Goal: Find specific page/section: Find specific page/section

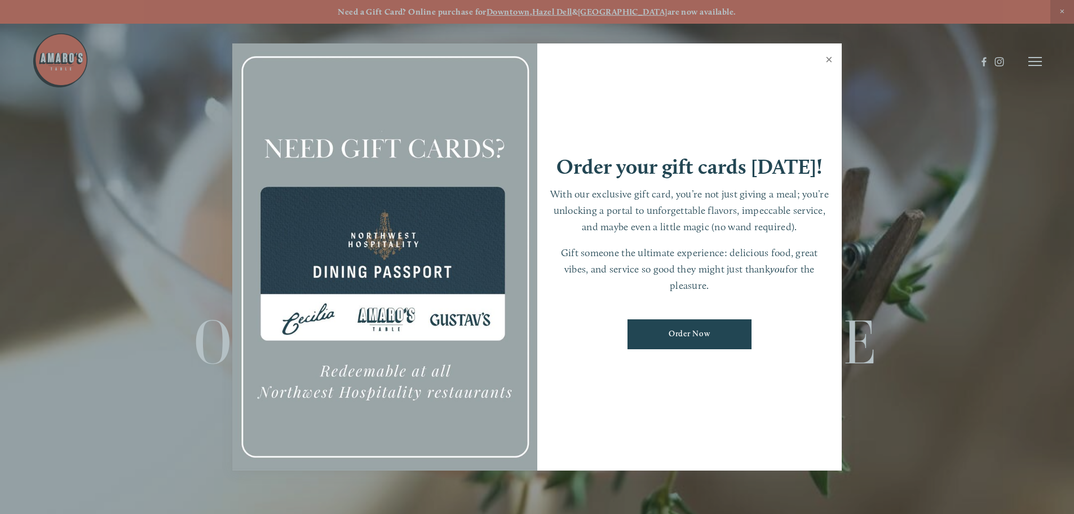
click at [829, 57] on link "Close" at bounding box center [829, 61] width 22 height 32
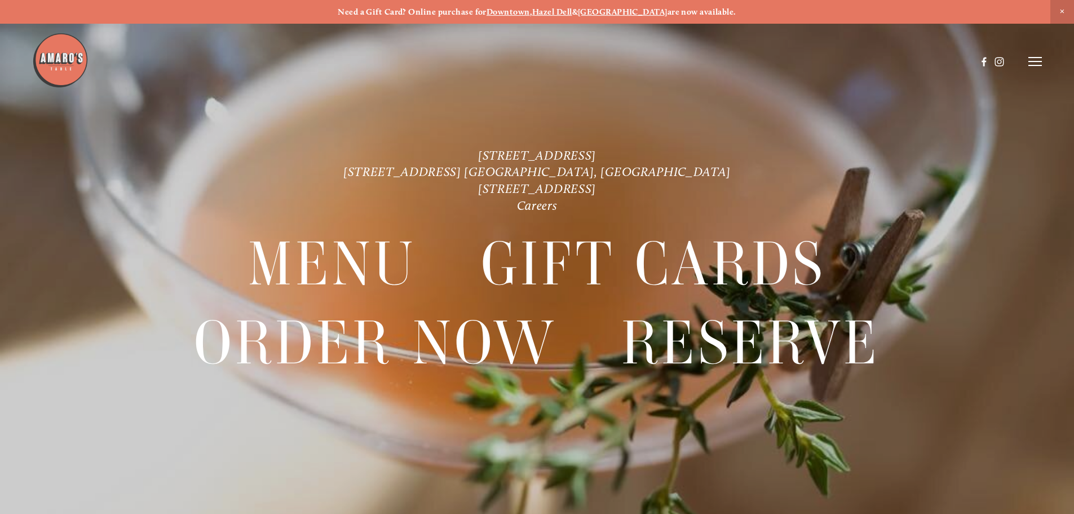
click at [1038, 61] on line at bounding box center [1035, 61] width 14 height 0
click at [792, 62] on span "Menu" at bounding box center [798, 61] width 23 height 11
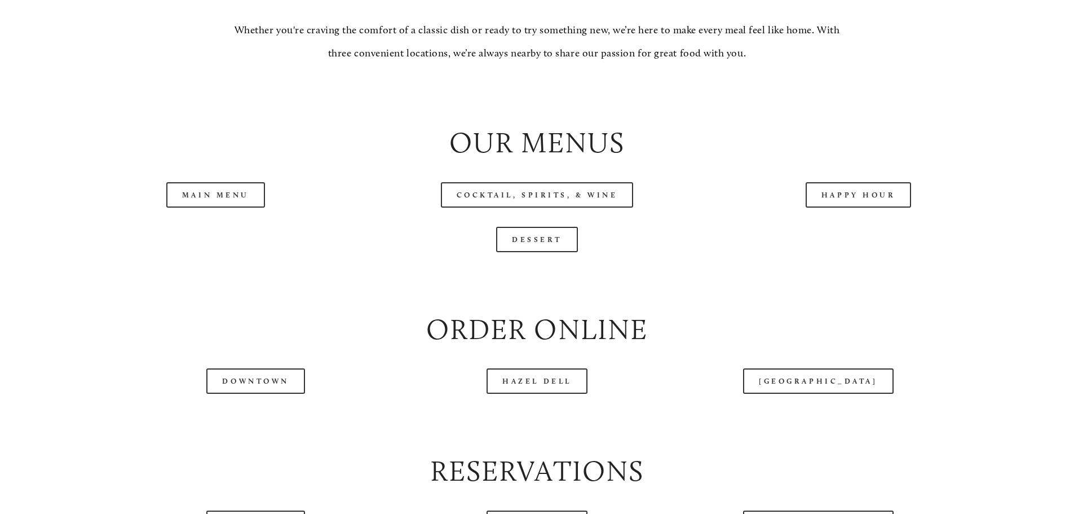
scroll to position [1240, 0]
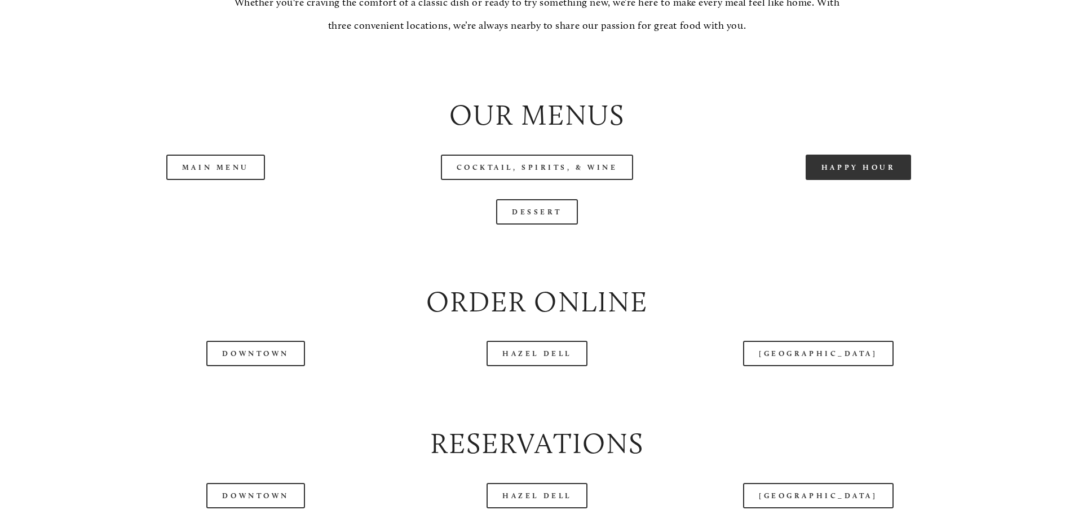
click at [887, 180] on link "Happy Hour" at bounding box center [859, 166] width 106 height 25
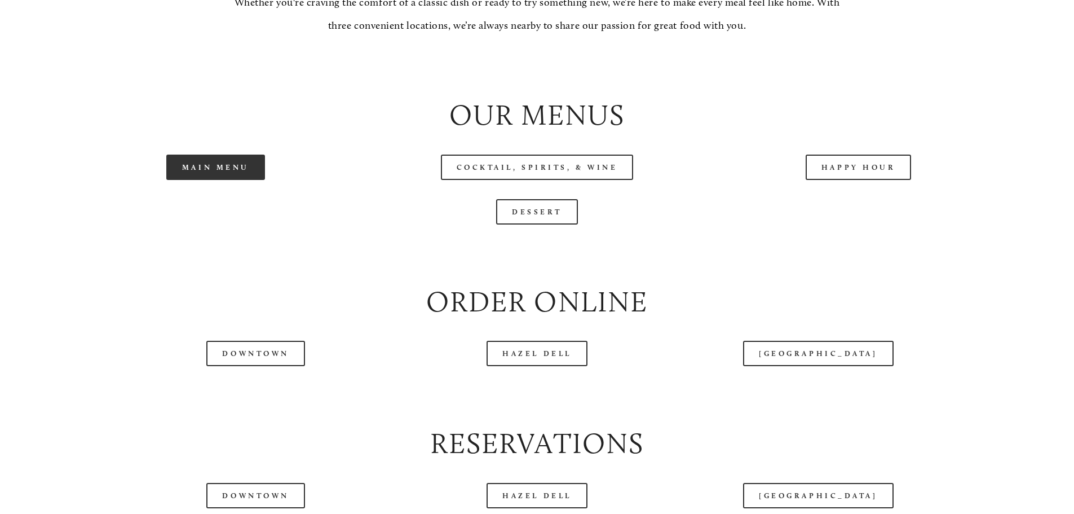
click at [229, 180] on link "Main Menu" at bounding box center [215, 166] width 99 height 25
